Goal: Browse casually: Explore the website without a specific task or goal

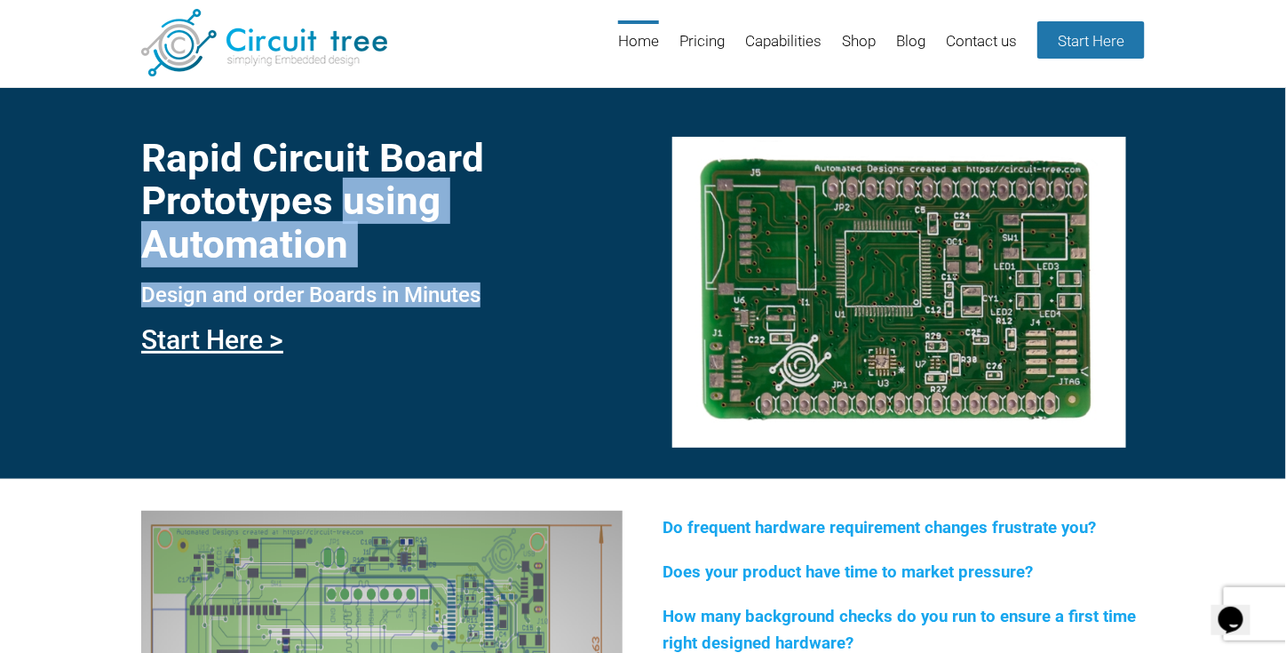
click at [428, 275] on div "Rapid Circuit Board Prototypes using Automation Design and order Boards in Minu…" at bounding box center [381, 241] width 481 height 244
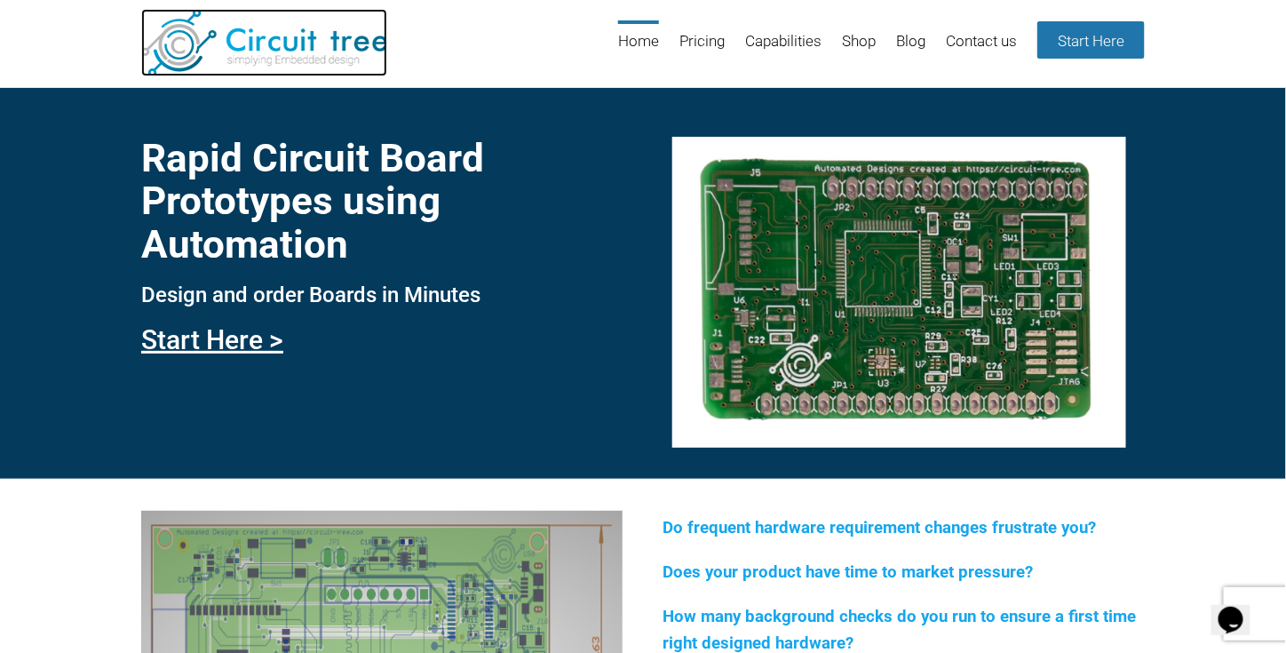
click at [362, 38] on img at bounding box center [264, 42] width 246 height 67
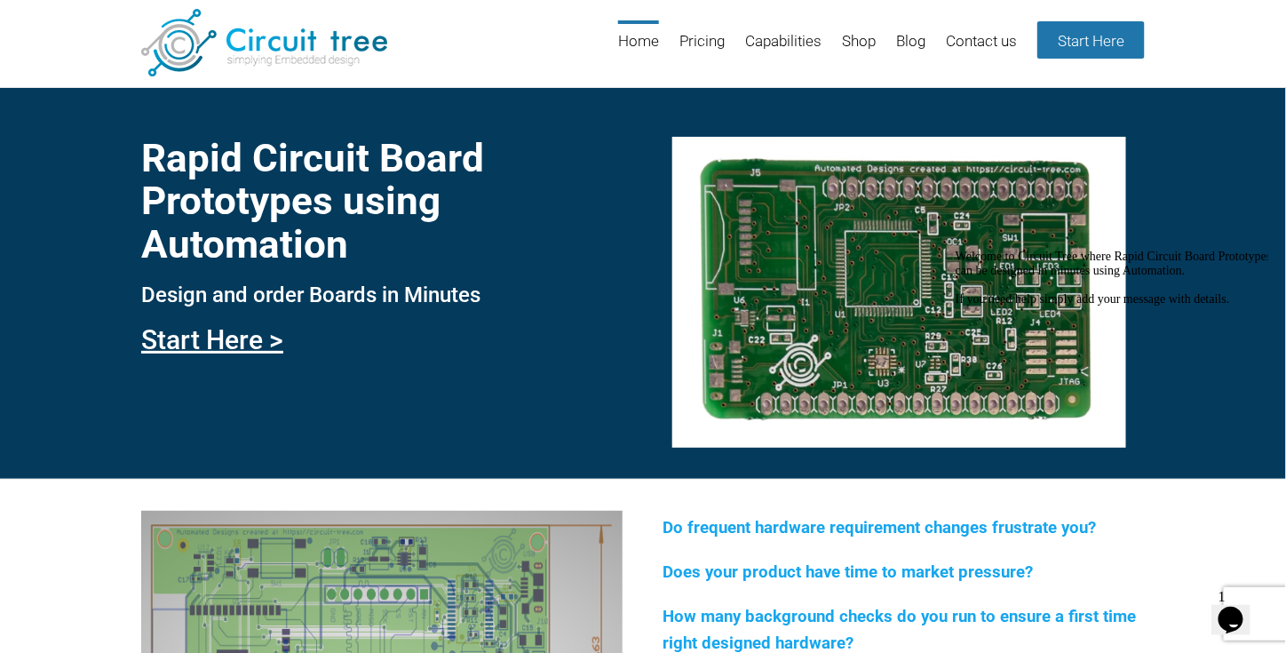
click at [955, 249] on icon "Chat attention grabber" at bounding box center [955, 249] width 0 height 0
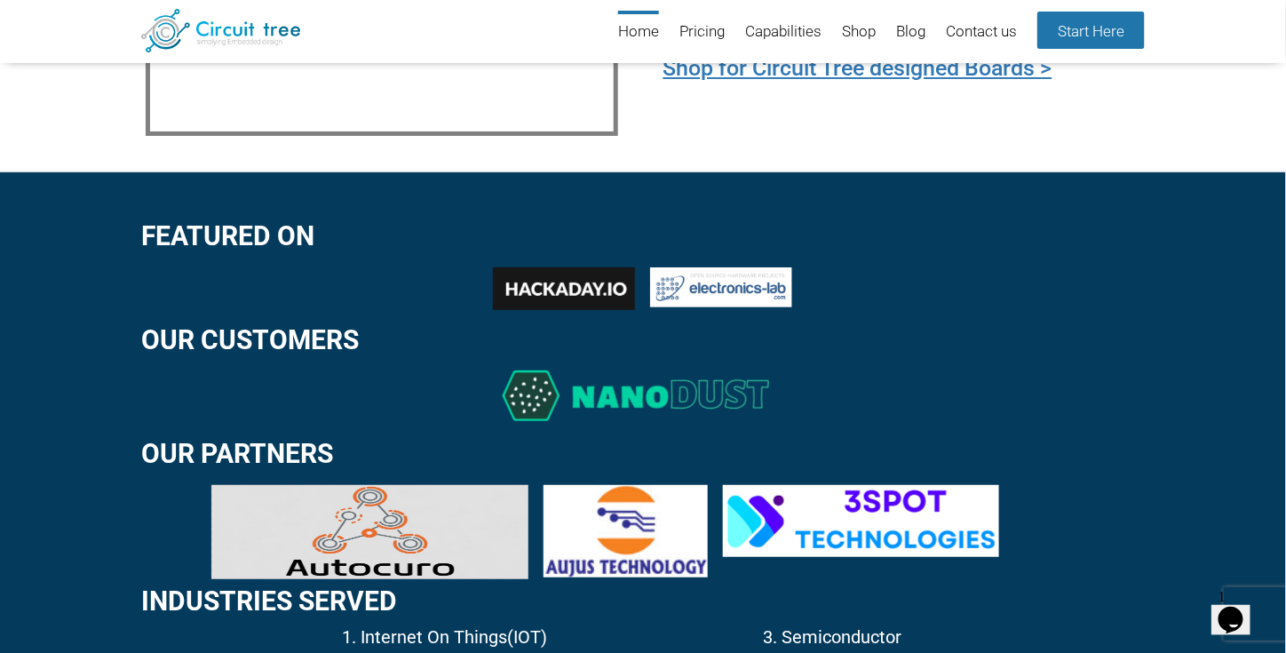
scroll to position [2298, 0]
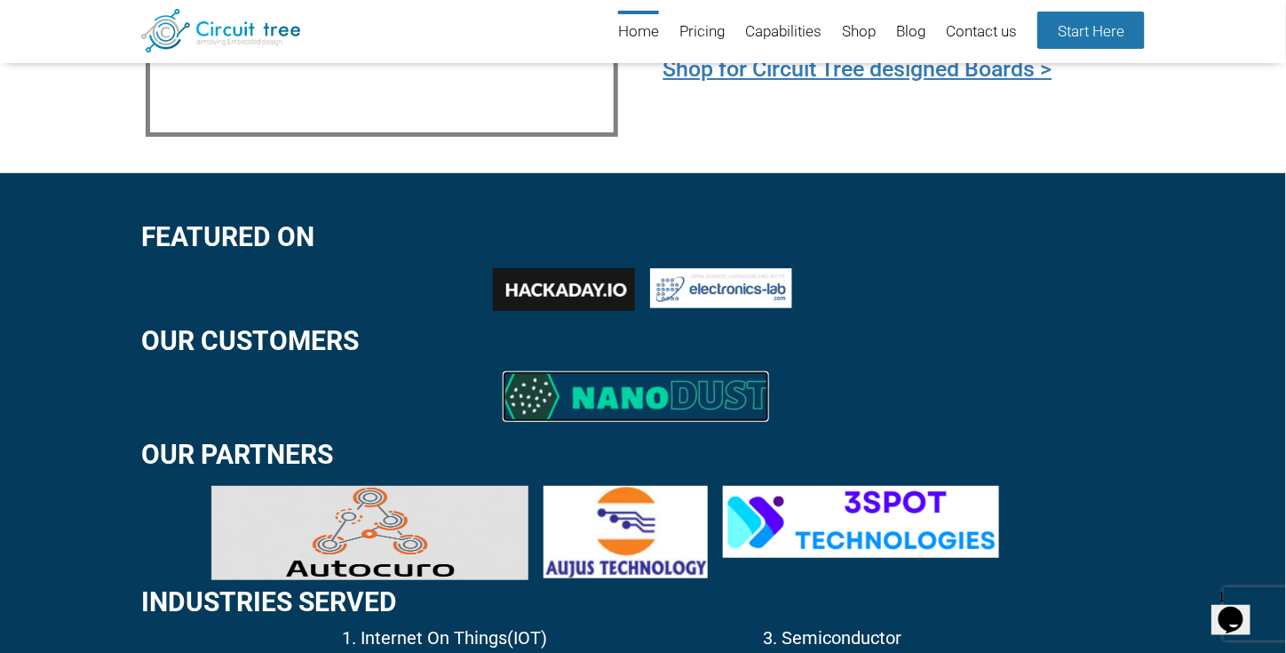
click at [686, 397] on img at bounding box center [636, 396] width 266 height 51
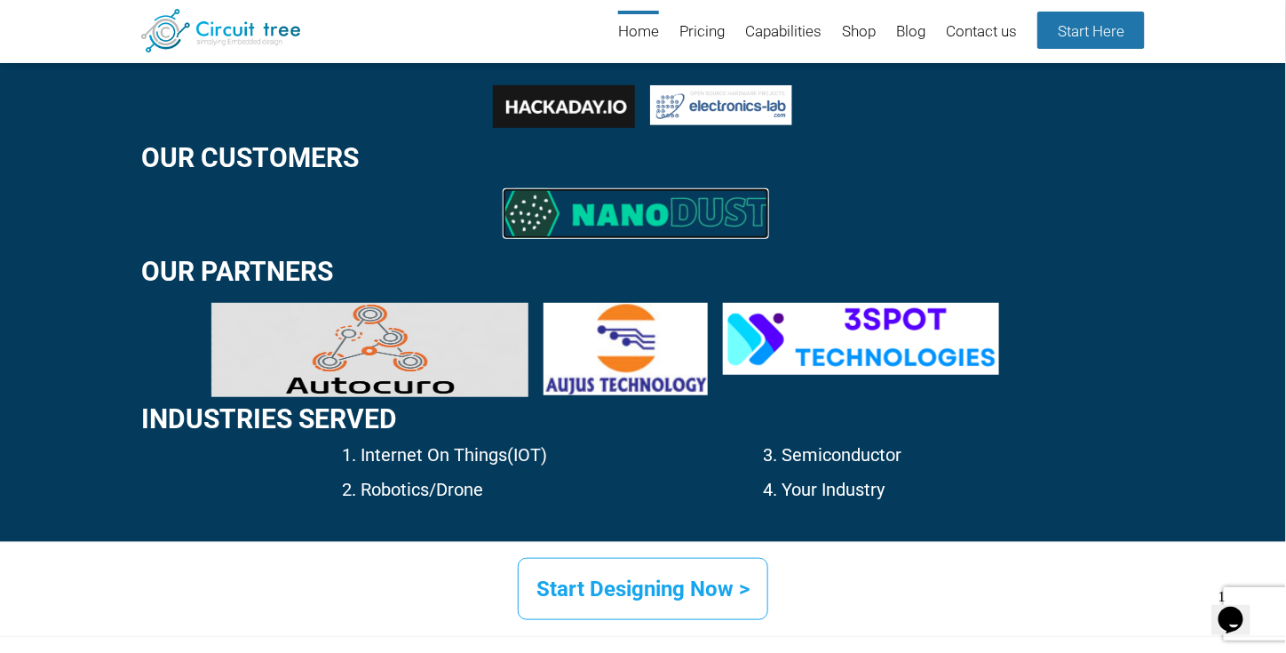
scroll to position [2767, 0]
